Goal: Information Seeking & Learning: Check status

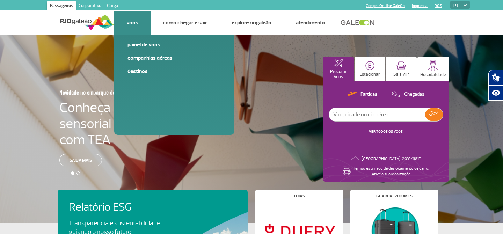
click at [142, 46] on link "Painel de voos" at bounding box center [175, 45] width 94 height 8
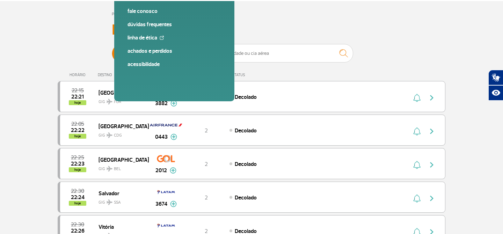
scroll to position [40, 0]
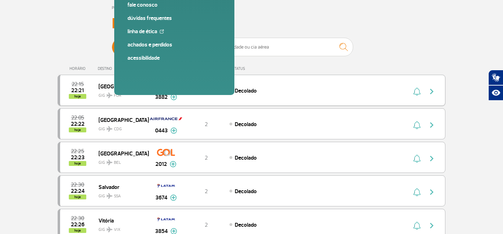
click at [433, 87] on button "button" at bounding box center [434, 90] width 16 height 11
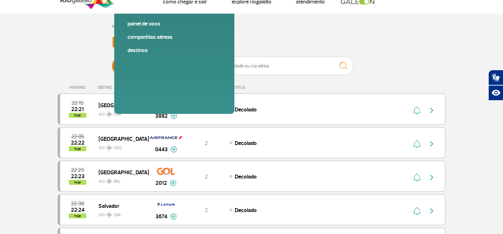
scroll to position [44, 0]
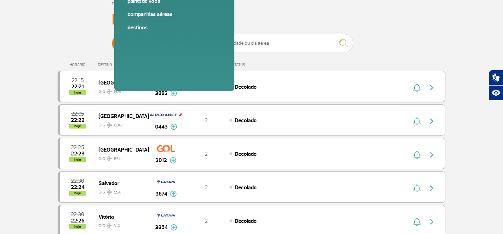
click at [176, 94] on img at bounding box center [174, 93] width 7 height 6
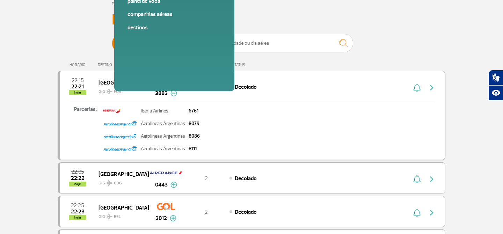
click at [176, 94] on img at bounding box center [174, 93] width 7 height 6
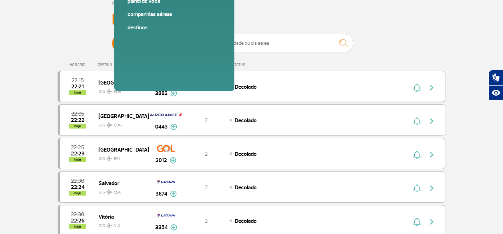
click at [176, 94] on img at bounding box center [174, 93] width 7 height 6
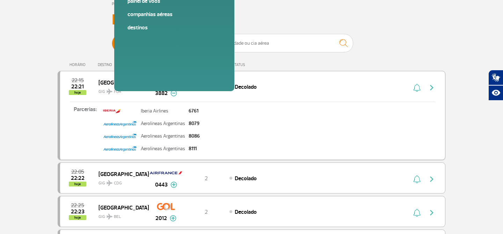
click at [176, 94] on img at bounding box center [174, 93] width 7 height 6
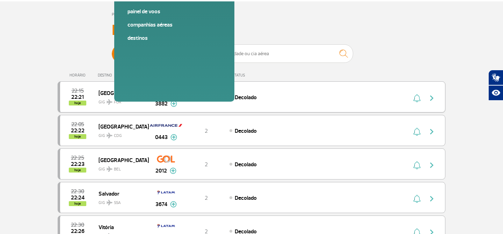
scroll to position [31, 0]
